Goal: Information Seeking & Learning: Learn about a topic

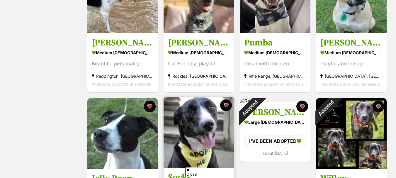
scroll to position [620, 0]
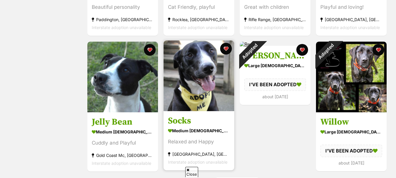
click at [179, 115] on h3 "Socks" at bounding box center [199, 120] width 62 height 11
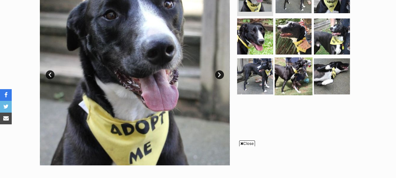
click at [298, 70] on img at bounding box center [293, 76] width 38 height 38
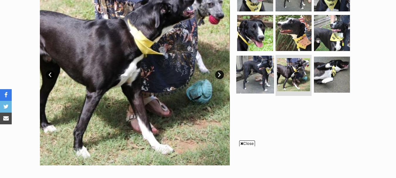
scroll to position [117, 0]
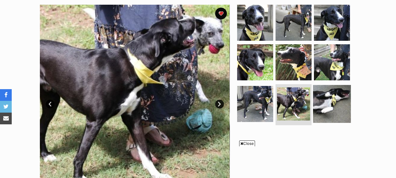
click at [331, 98] on img at bounding box center [332, 104] width 38 height 38
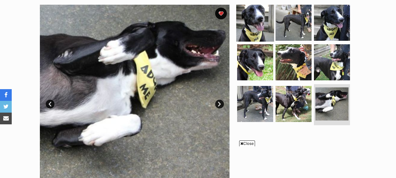
click at [259, 31] on img at bounding box center [255, 23] width 38 height 38
